Goal: Navigation & Orientation: Understand site structure

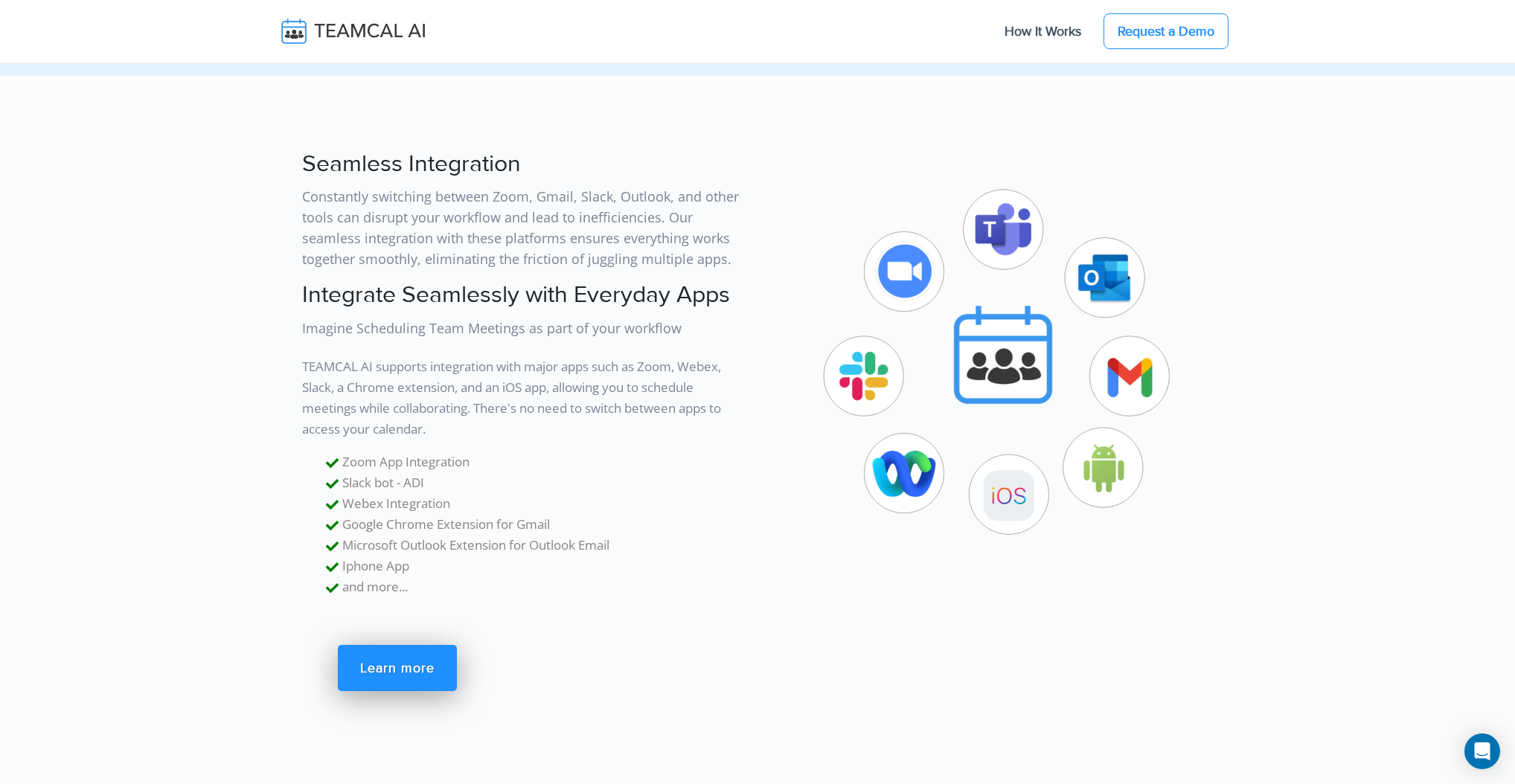
scroll to position [4111, 0]
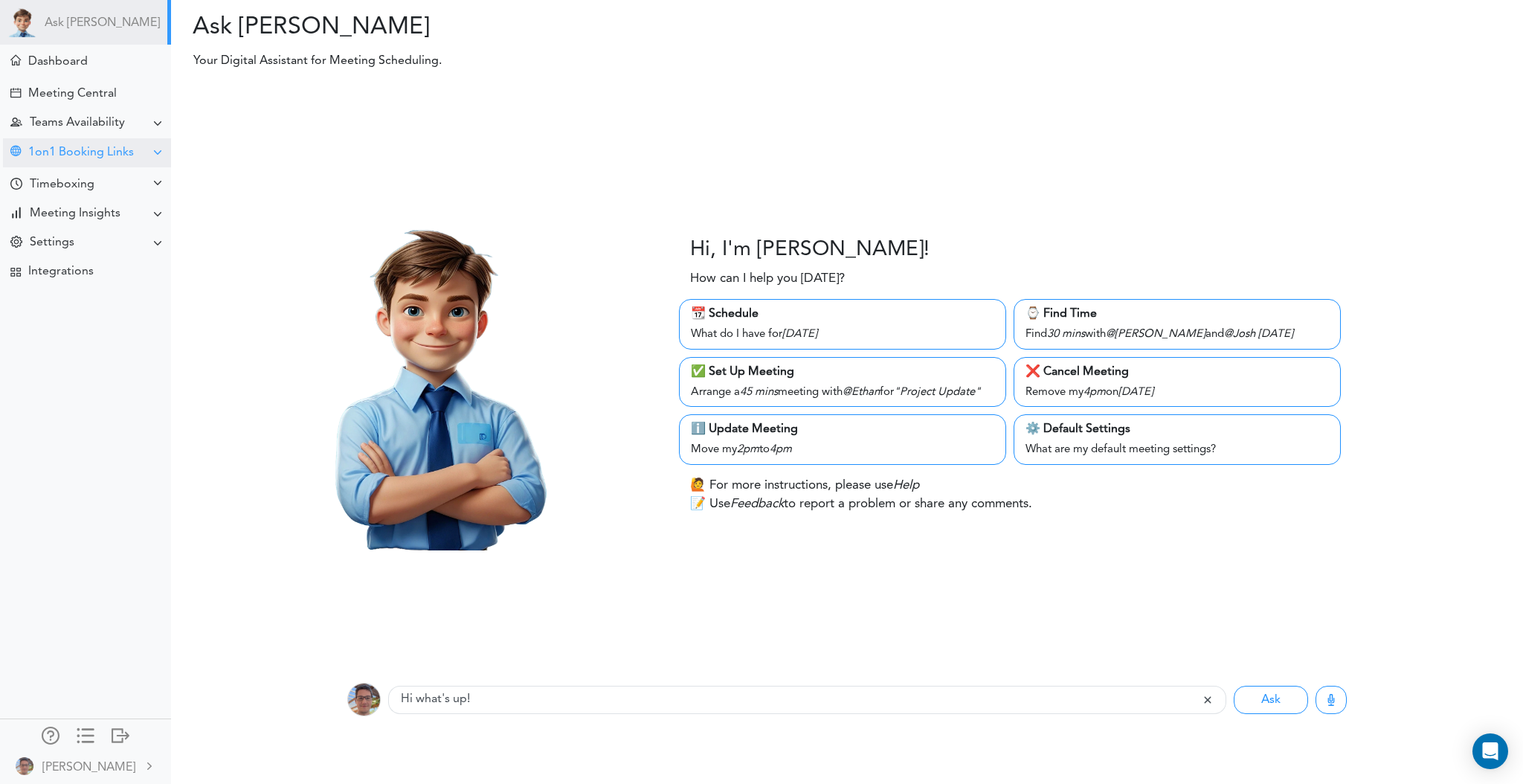
click at [140, 155] on div "1on1 Booking Links" at bounding box center [87, 152] width 168 height 29
click at [152, 149] on div at bounding box center [157, 152] width 12 height 12
click at [152, 132] on div "Teams Availability" at bounding box center [87, 123] width 168 height 29
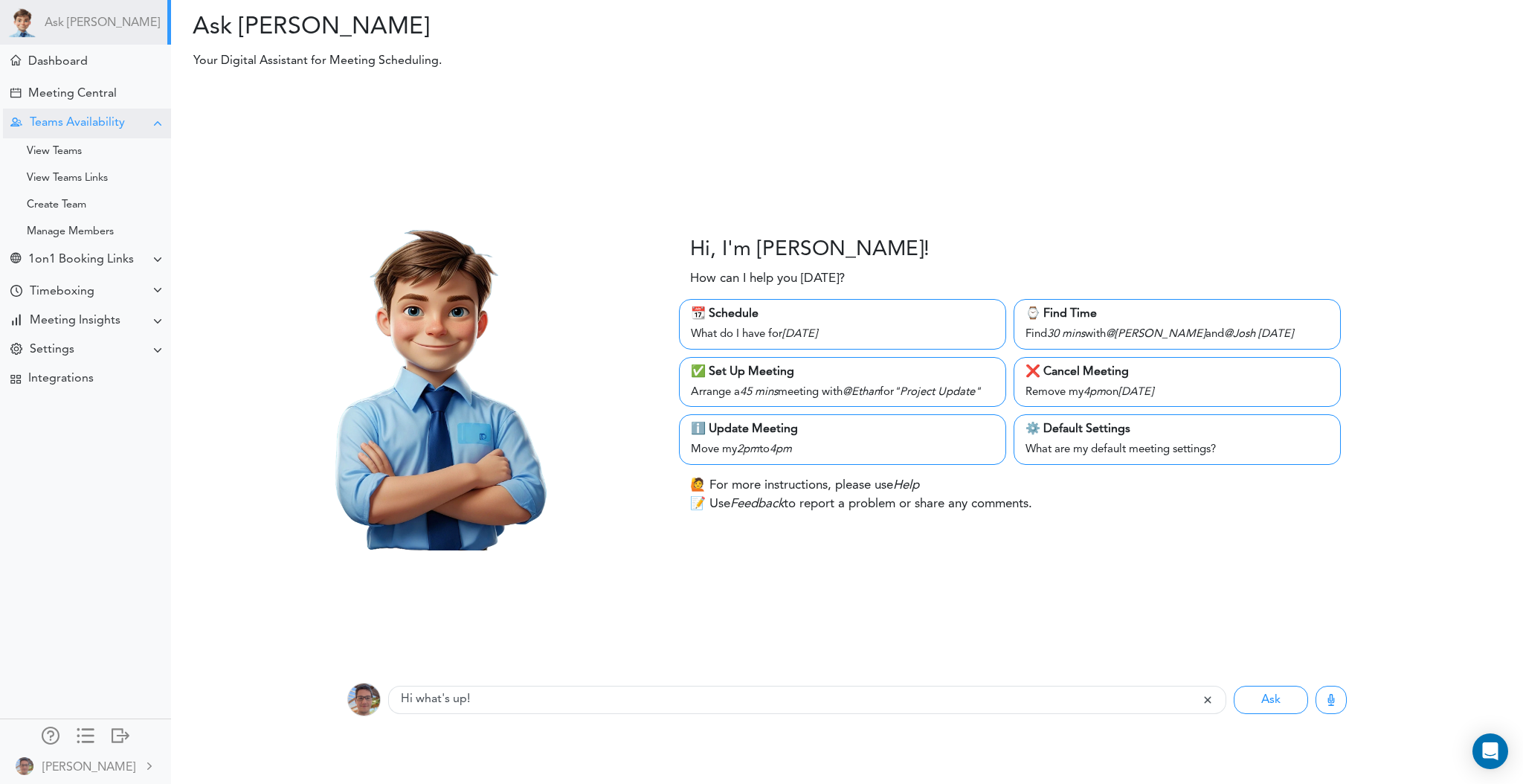
click at [152, 132] on div "Teams Availability" at bounding box center [87, 123] width 168 height 29
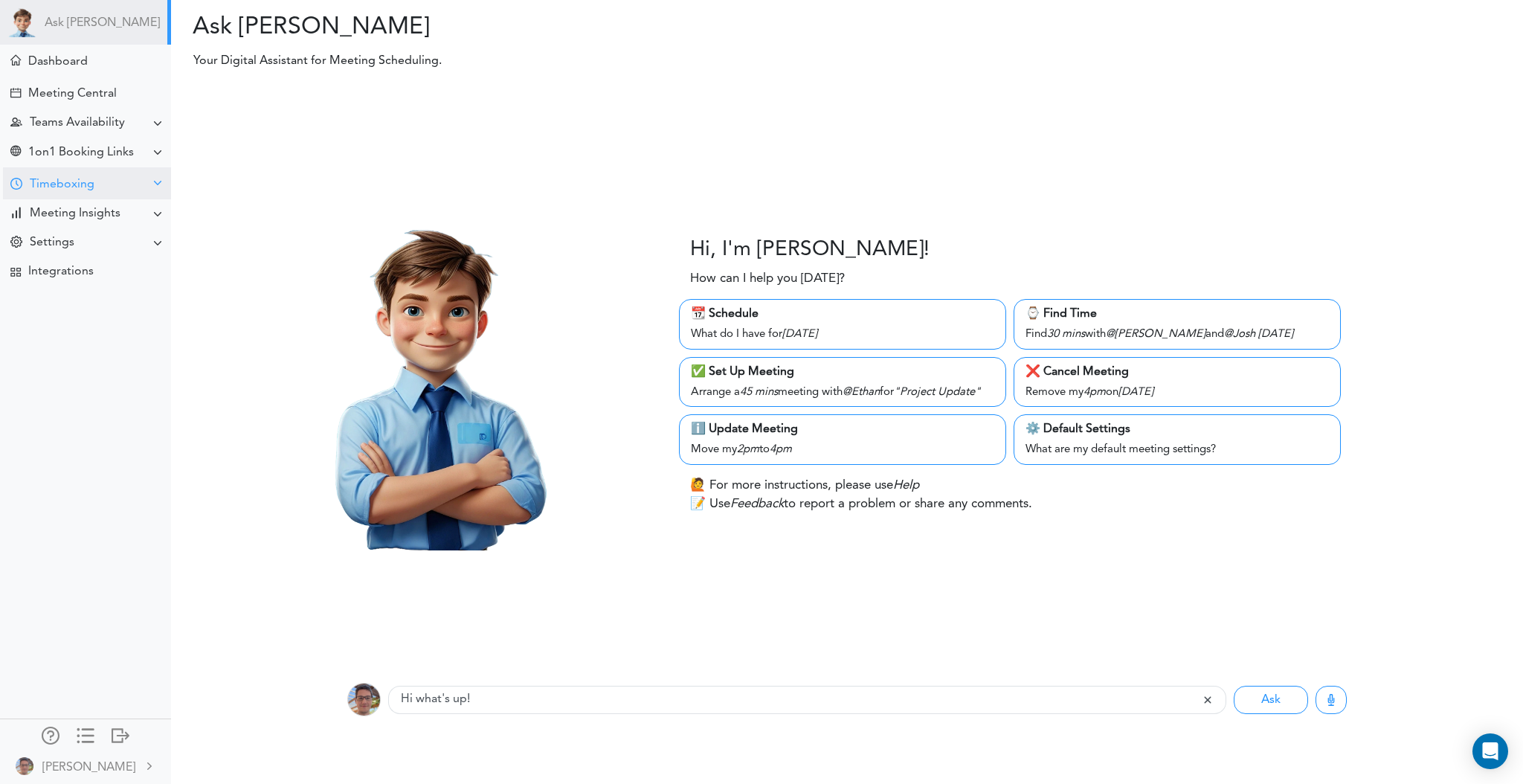
click at [152, 188] on div at bounding box center [157, 182] width 12 height 12
click at [153, 208] on div at bounding box center [157, 213] width 12 height 12
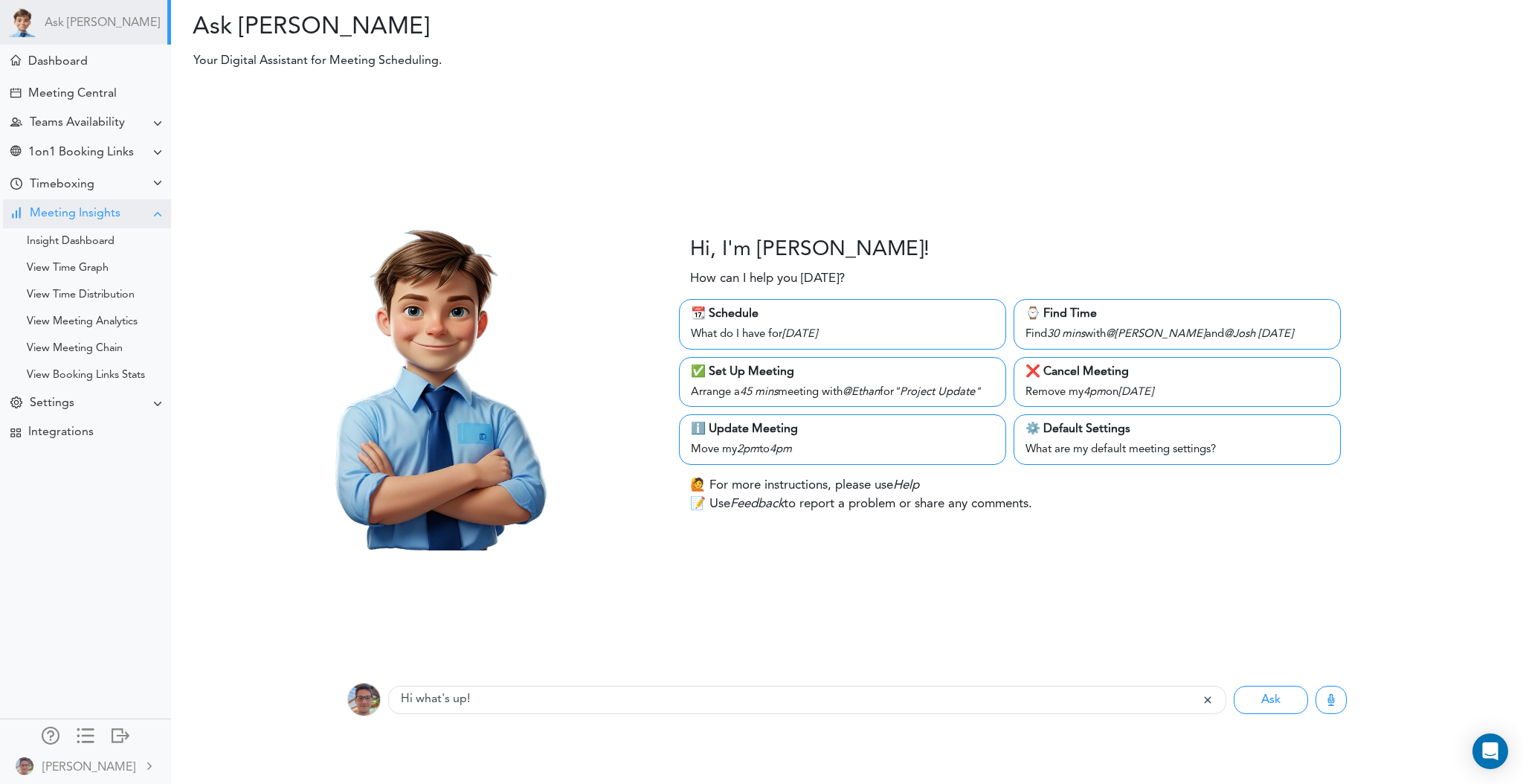
click at [153, 208] on div at bounding box center [157, 213] width 12 height 12
